Goal: Check status: Check status

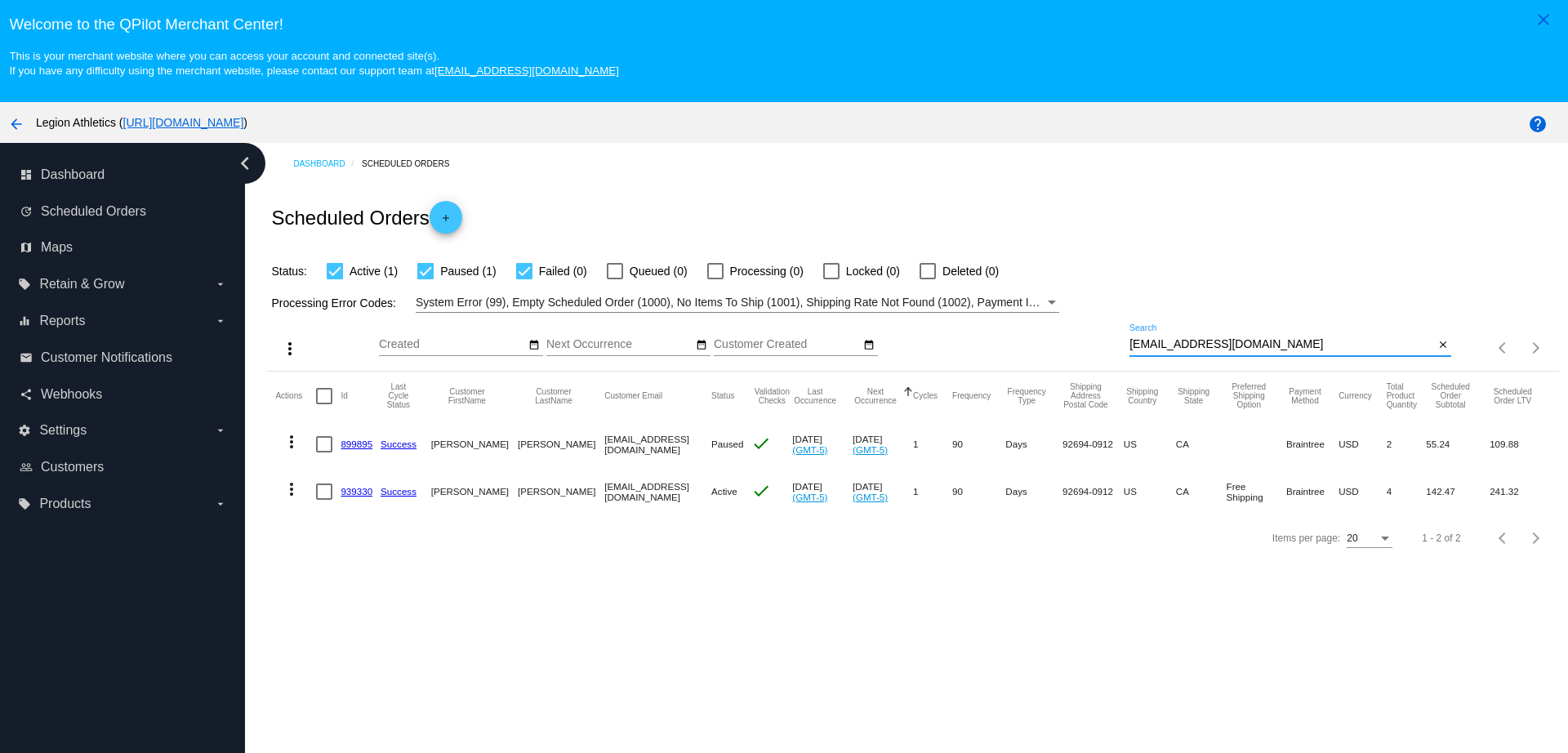
drag, startPoint x: 1255, startPoint y: 345, endPoint x: 1093, endPoint y: 337, distance: 162.2
click at [1094, 337] on div "more_vert Sep Jan Feb Mar Apr 1" at bounding box center [912, 341] width 1291 height 58
paste input "cassieobel"
type input "cassieobel@gmail.com"
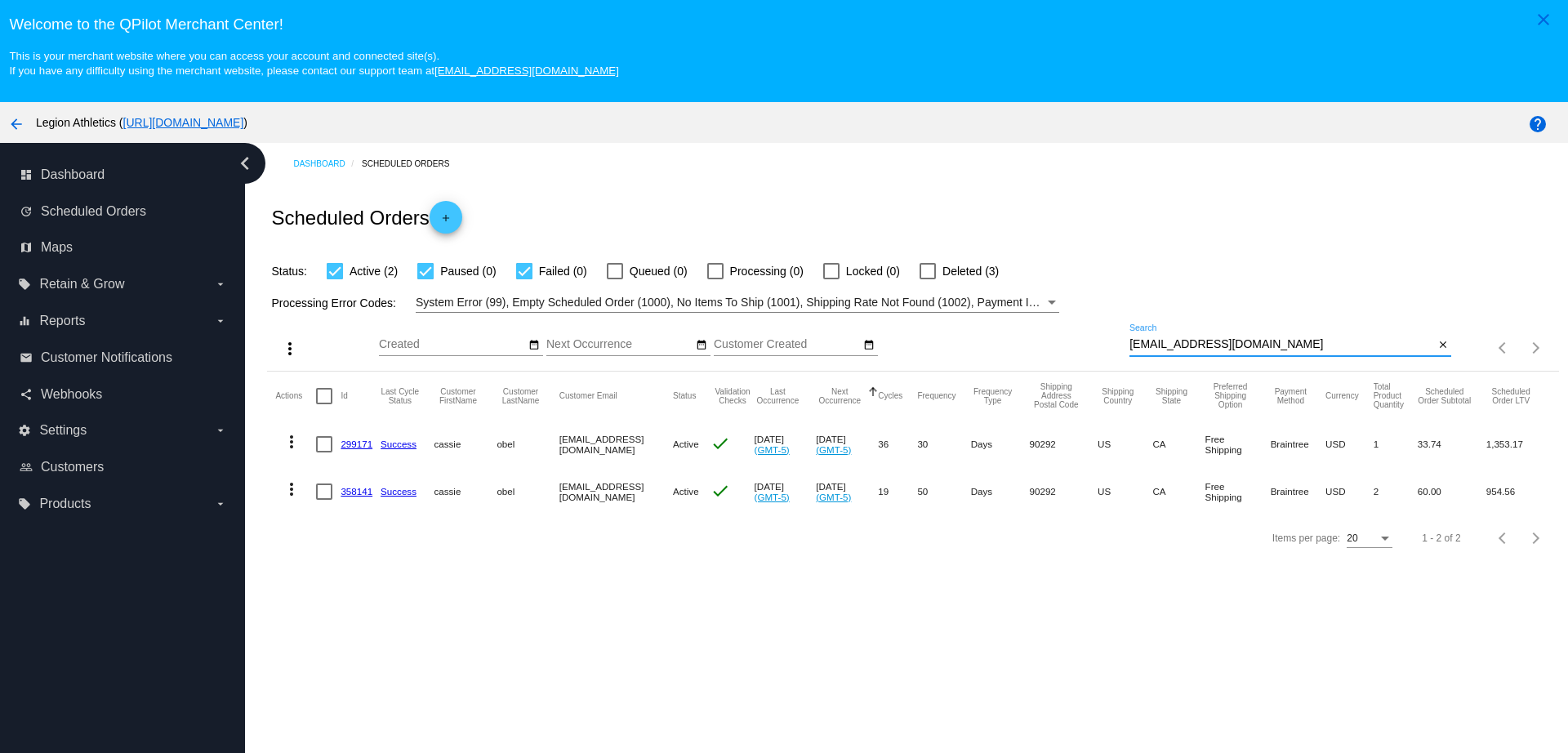
click at [359, 447] on link "299171" at bounding box center [356, 444] width 32 height 11
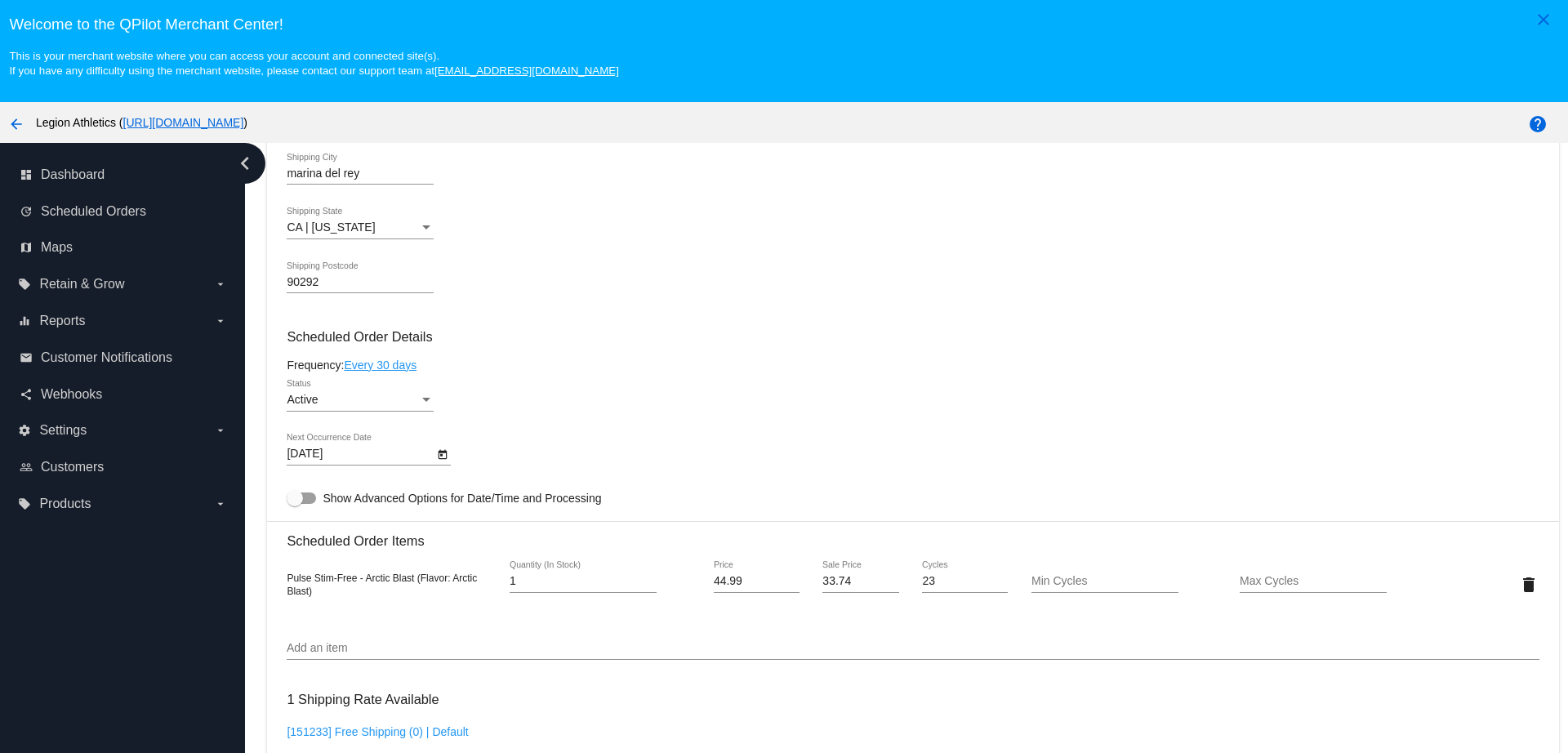
scroll to position [715, 0]
